Goal: Navigation & Orientation: Go to known website

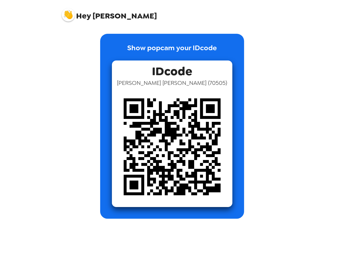
drag, startPoint x: 311, startPoint y: 119, endPoint x: 311, endPoint y: 112, distance: 7.3
click at [311, 119] on div "Hey Chris Show popcam your IDcode IDcode Chris Lipp ( 70505 )" at bounding box center [172, 129] width 344 height 259
